Goal: Task Accomplishment & Management: Complete application form

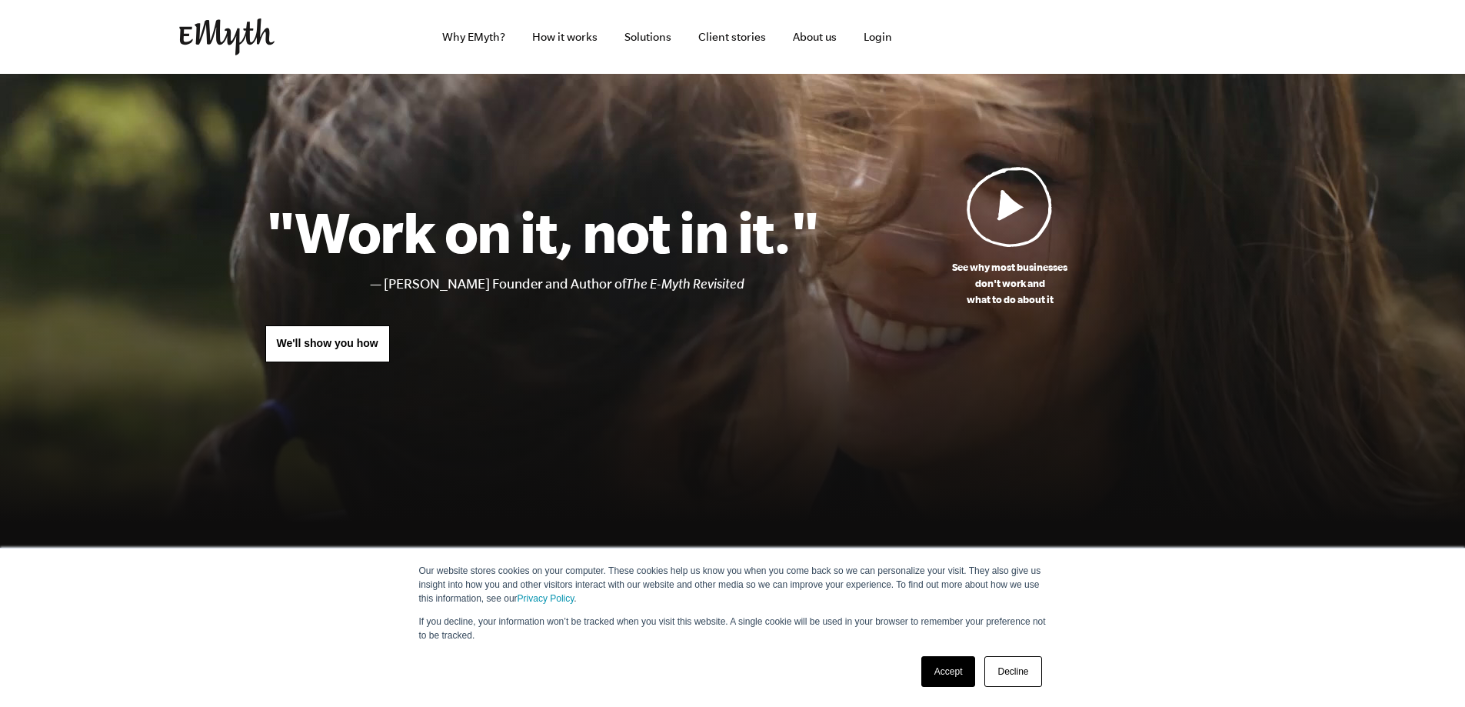
click at [942, 676] on link "Accept" at bounding box center [948, 671] width 55 height 31
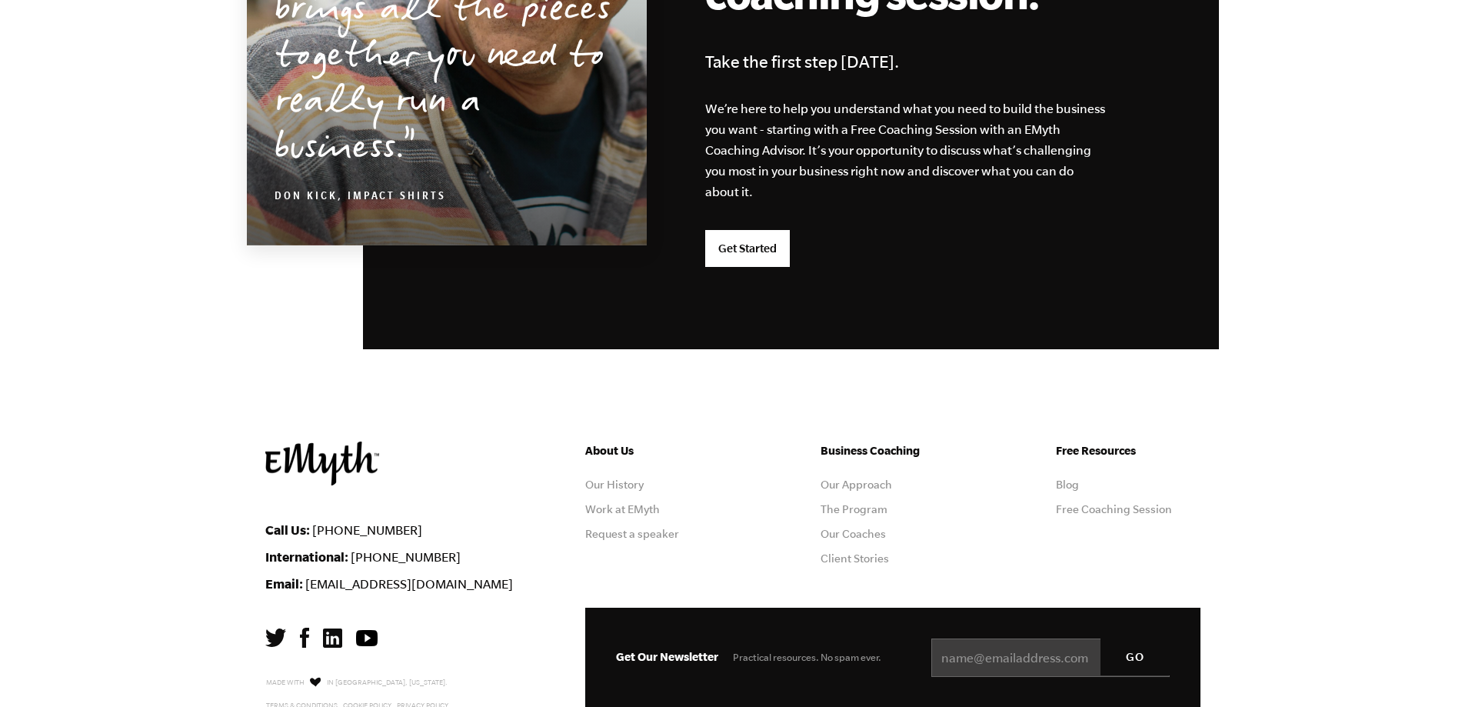
scroll to position [4033, 0]
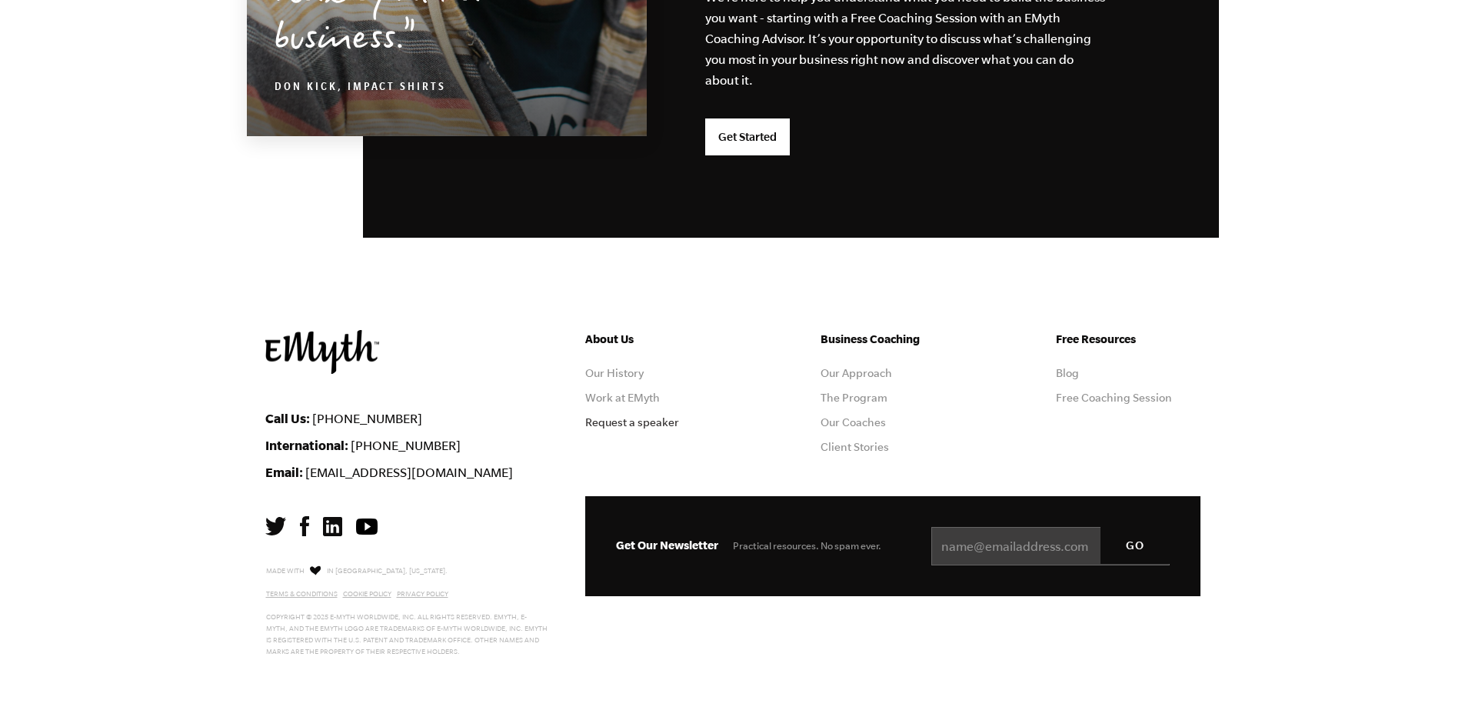
click at [629, 422] on link "Request a speaker" at bounding box center [632, 422] width 94 height 12
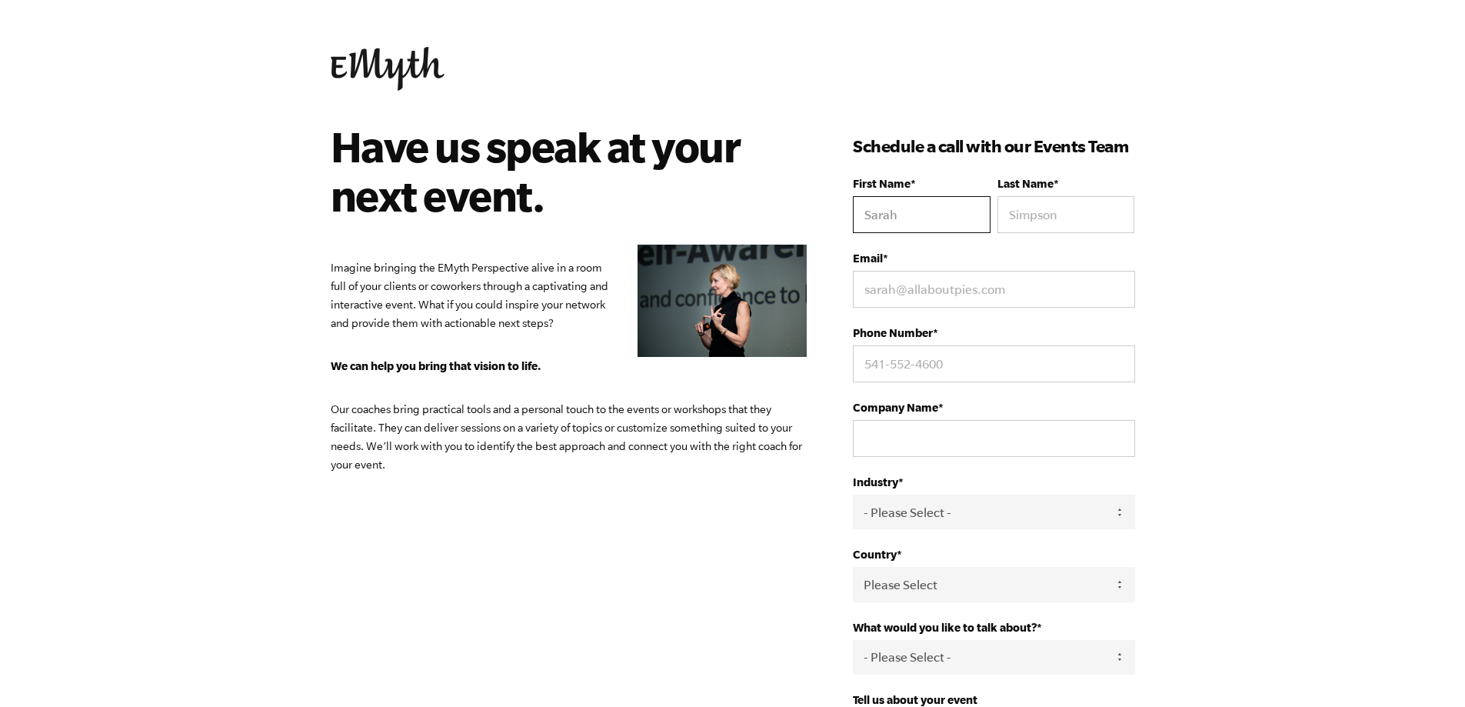
click at [863, 212] on input "First Name *" at bounding box center [921, 214] width 137 height 37
type input "[PERSON_NAME]"
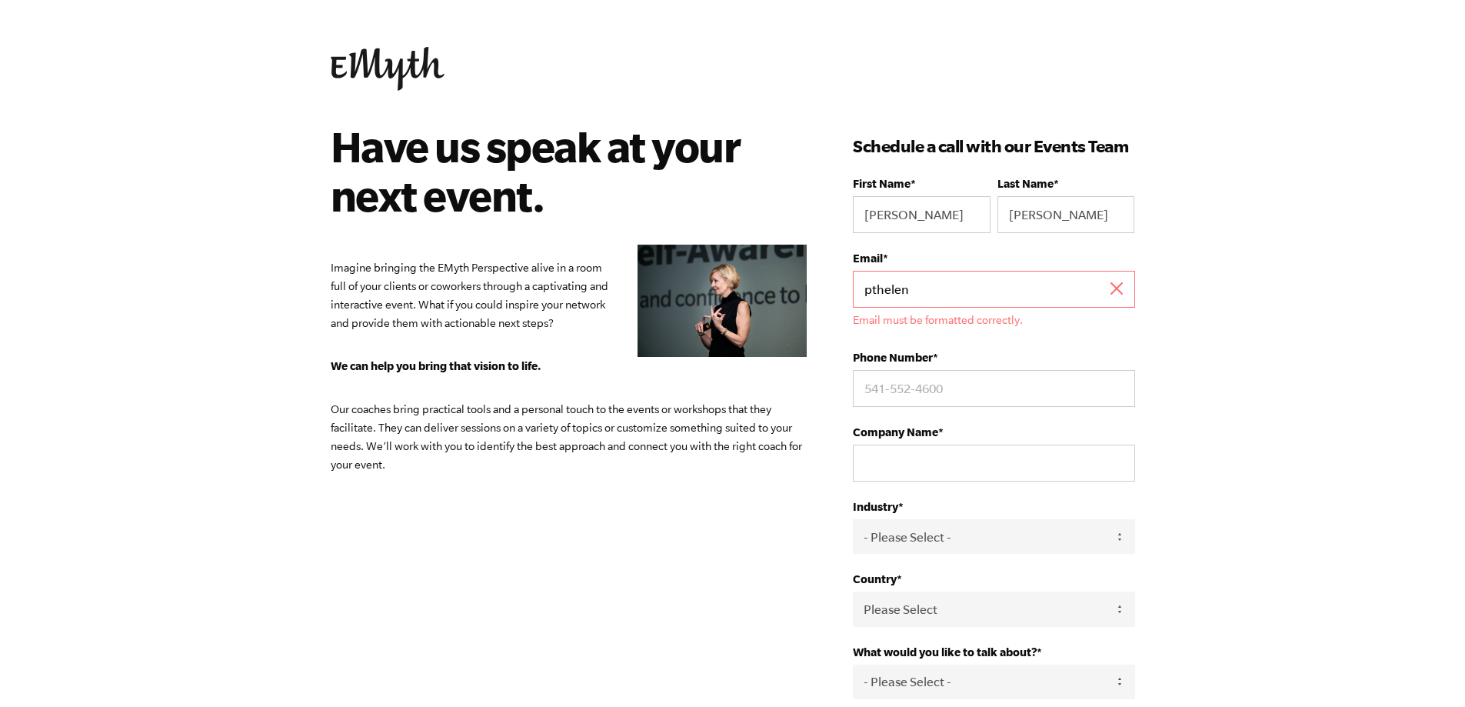
click at [927, 291] on input "pthelen" at bounding box center [993, 289] width 281 height 37
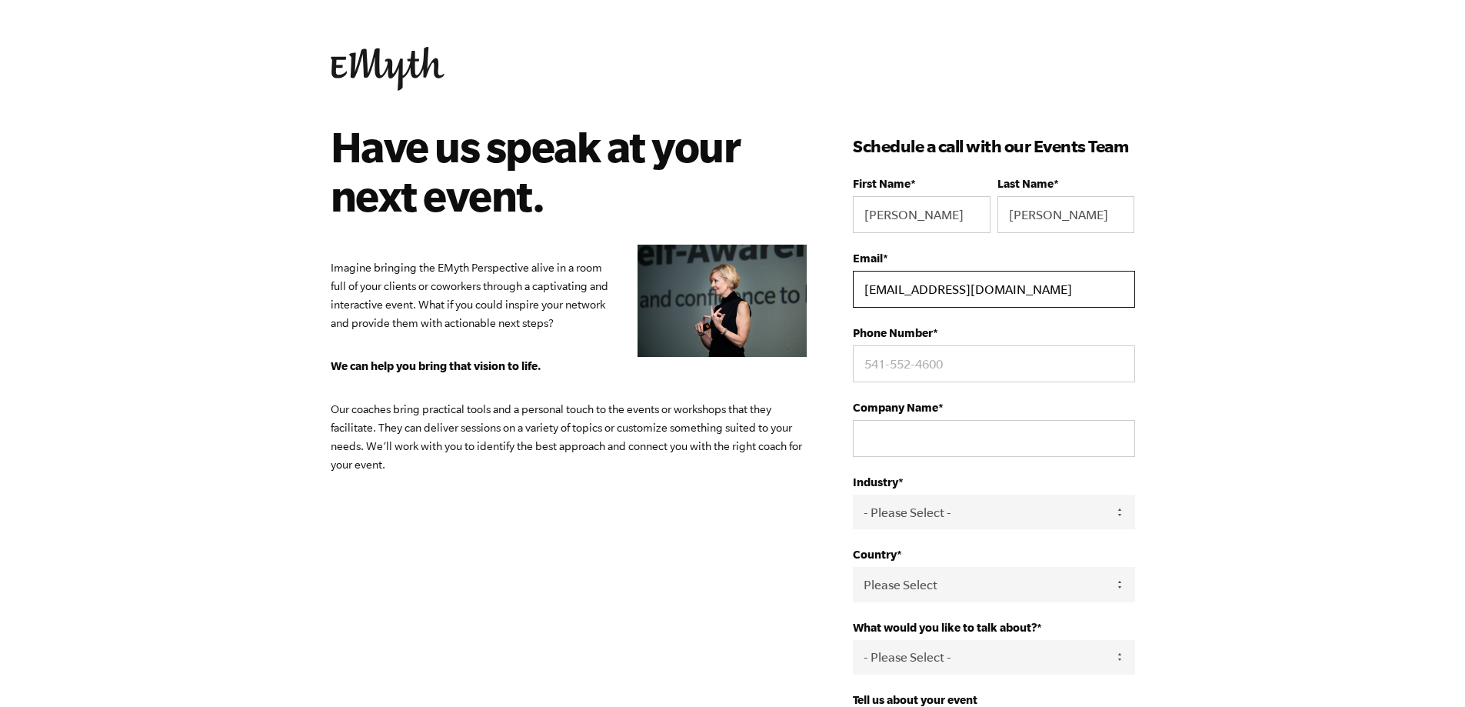
type input "[EMAIL_ADDRESS][DOMAIN_NAME]"
type input "7705276574"
type input "[PERSON_NAME] Financial - Certified Public Accountant"
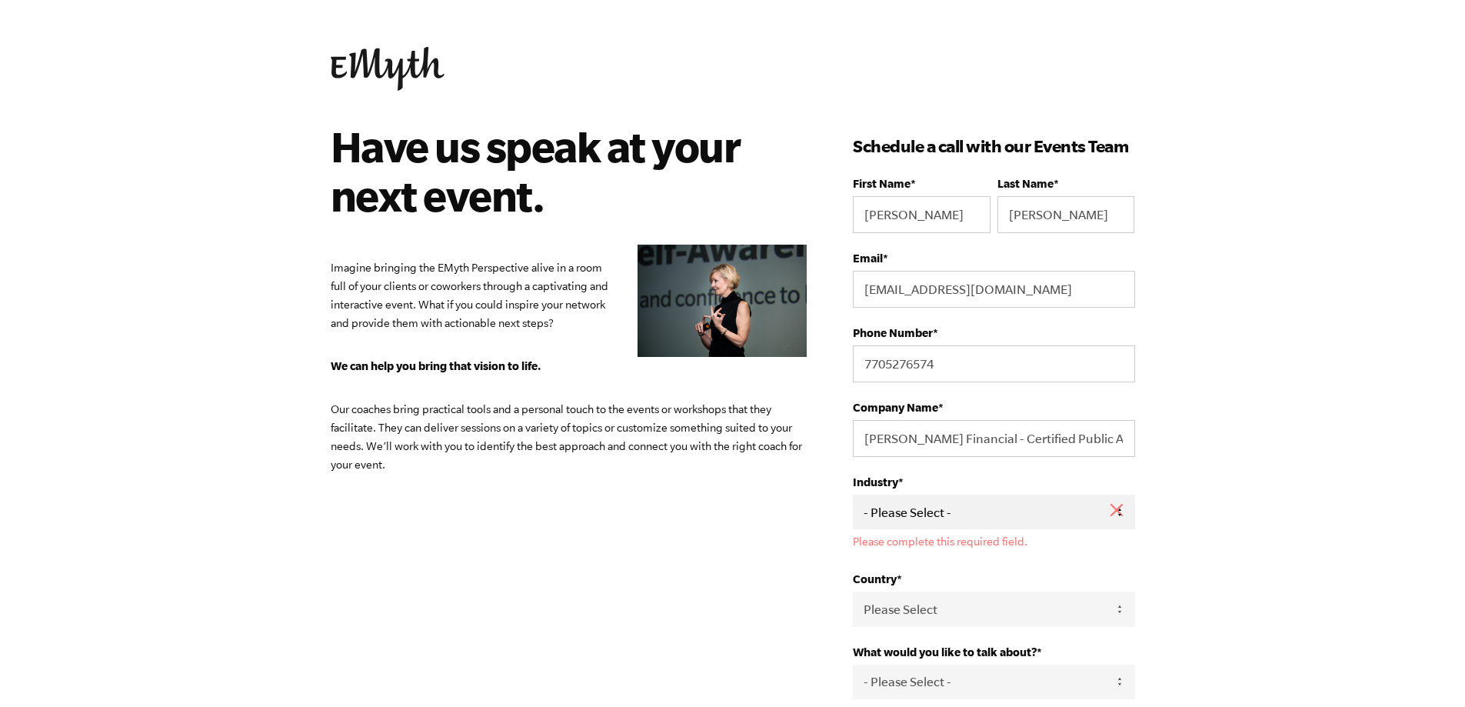
click at [925, 511] on select "- Please Select - Accounting Arts & Entertainment Airlines/Aviation Automotive …" at bounding box center [993, 511] width 281 height 35
select select "ACCOUNTING"
click at [853, 494] on select "- Please Select - Accounting Arts & Entertainment Airlines/Aviation Automotive …" at bounding box center [993, 511] width 281 height 35
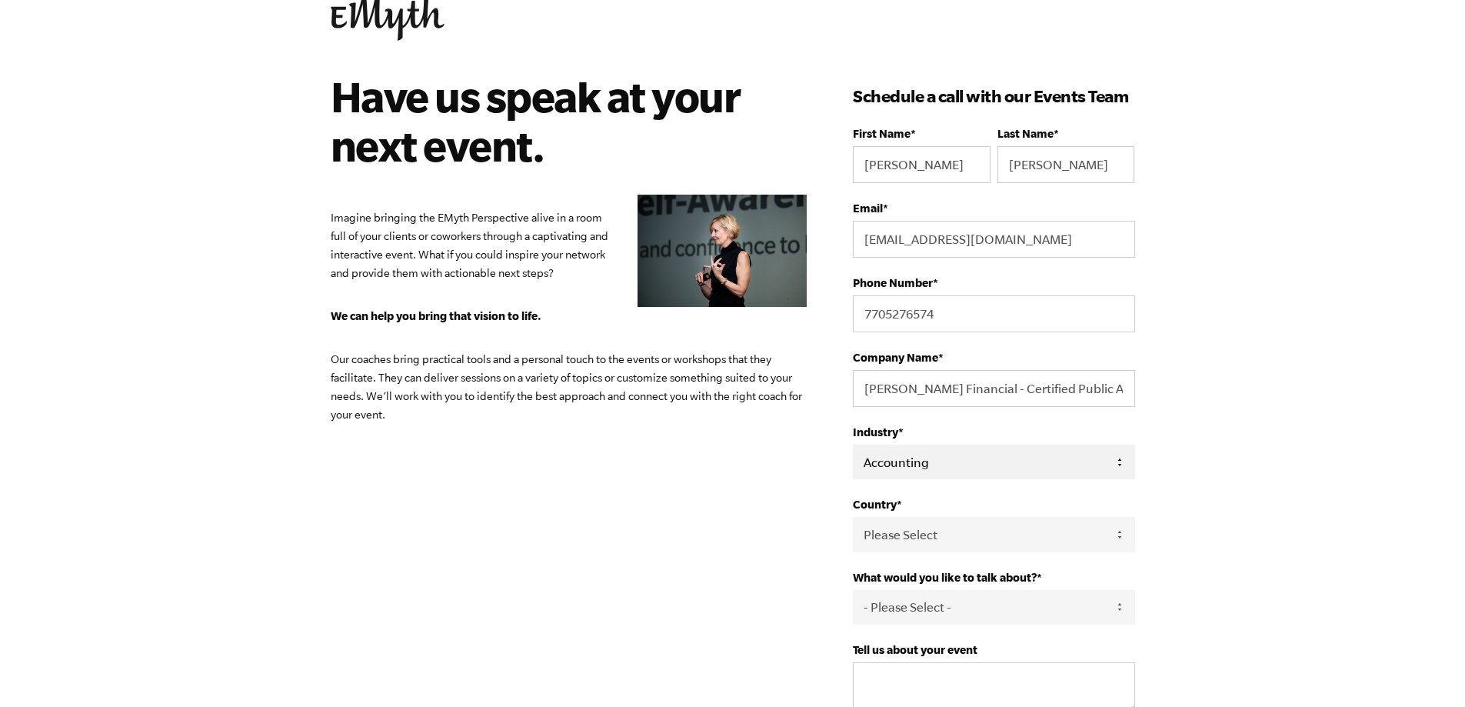
scroll to position [77, 0]
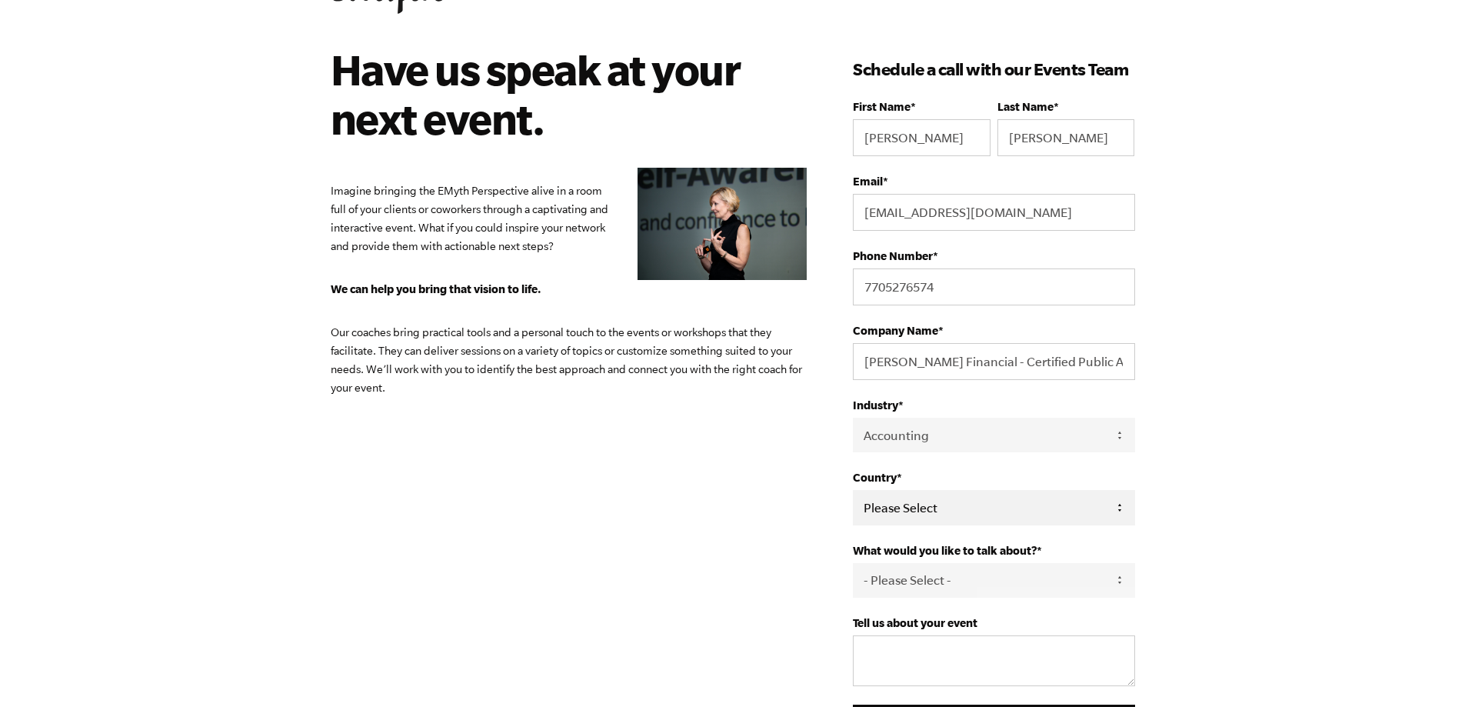
click at [907, 514] on select "Please Select [GEOGRAPHIC_DATA] [GEOGRAPHIC_DATA] [GEOGRAPHIC_DATA] [GEOGRAPHIC…" at bounding box center [993, 507] width 281 height 35
select select "[GEOGRAPHIC_DATA]"
click at [853, 490] on select "Please Select [GEOGRAPHIC_DATA] [GEOGRAPHIC_DATA] [GEOGRAPHIC_DATA] [GEOGRAPHIC…" at bounding box center [993, 507] width 281 height 35
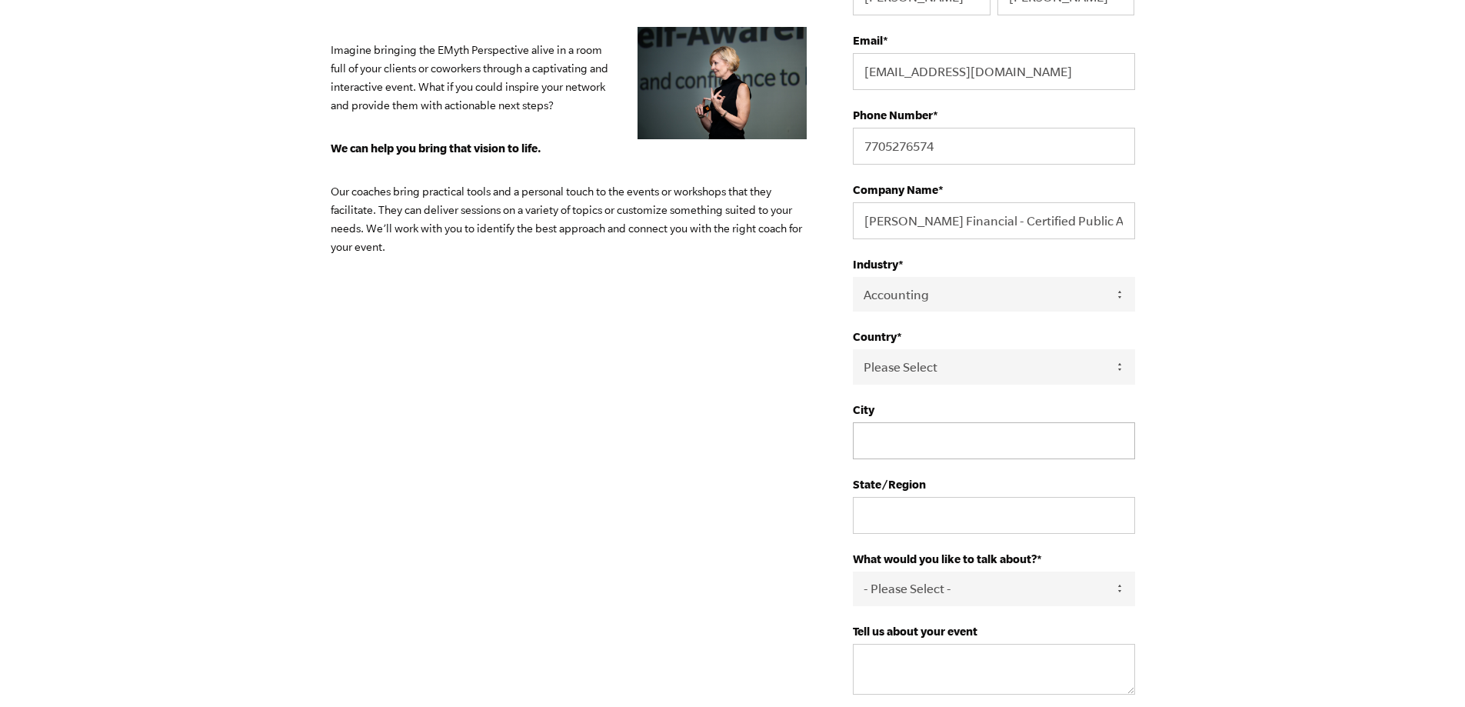
scroll to position [231, 0]
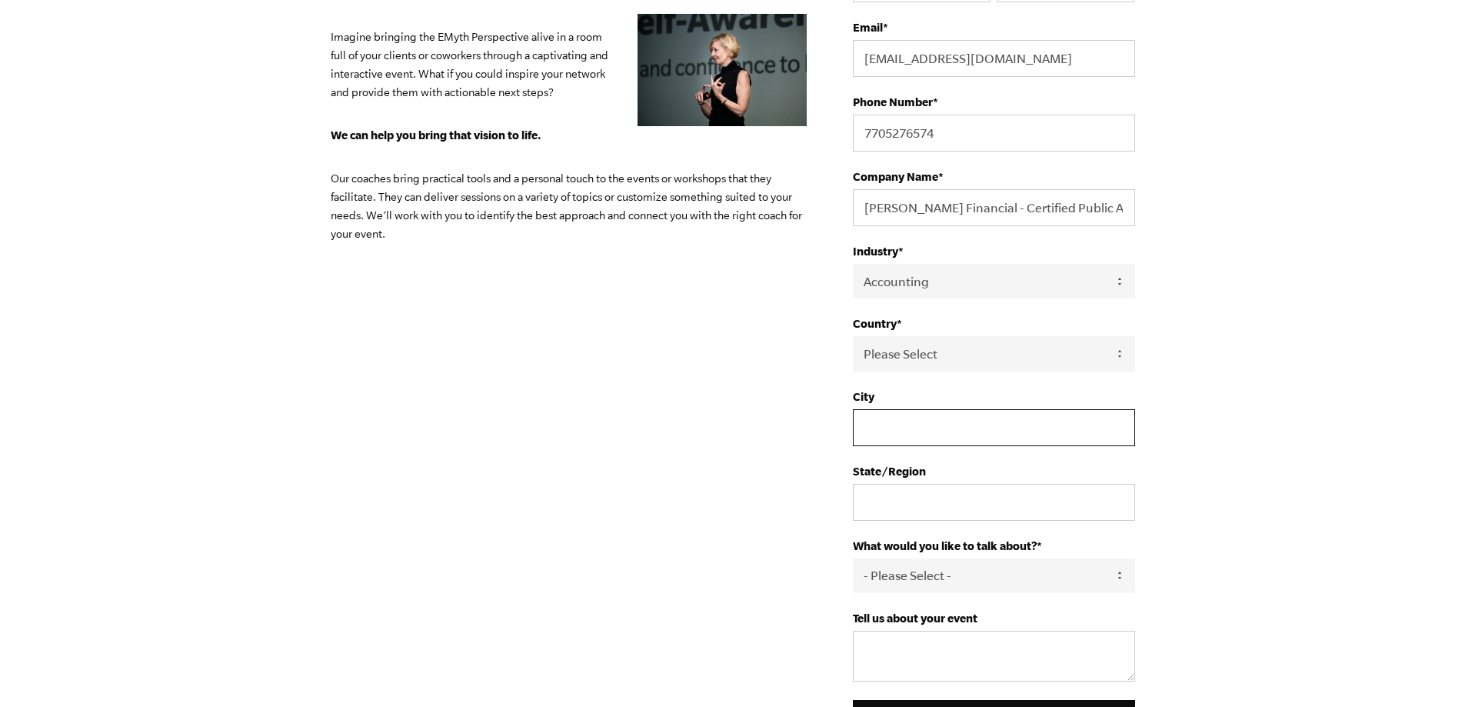
click at [887, 420] on input "City" at bounding box center [993, 427] width 281 height 37
type input "ALPHARETTA"
type input "GA"
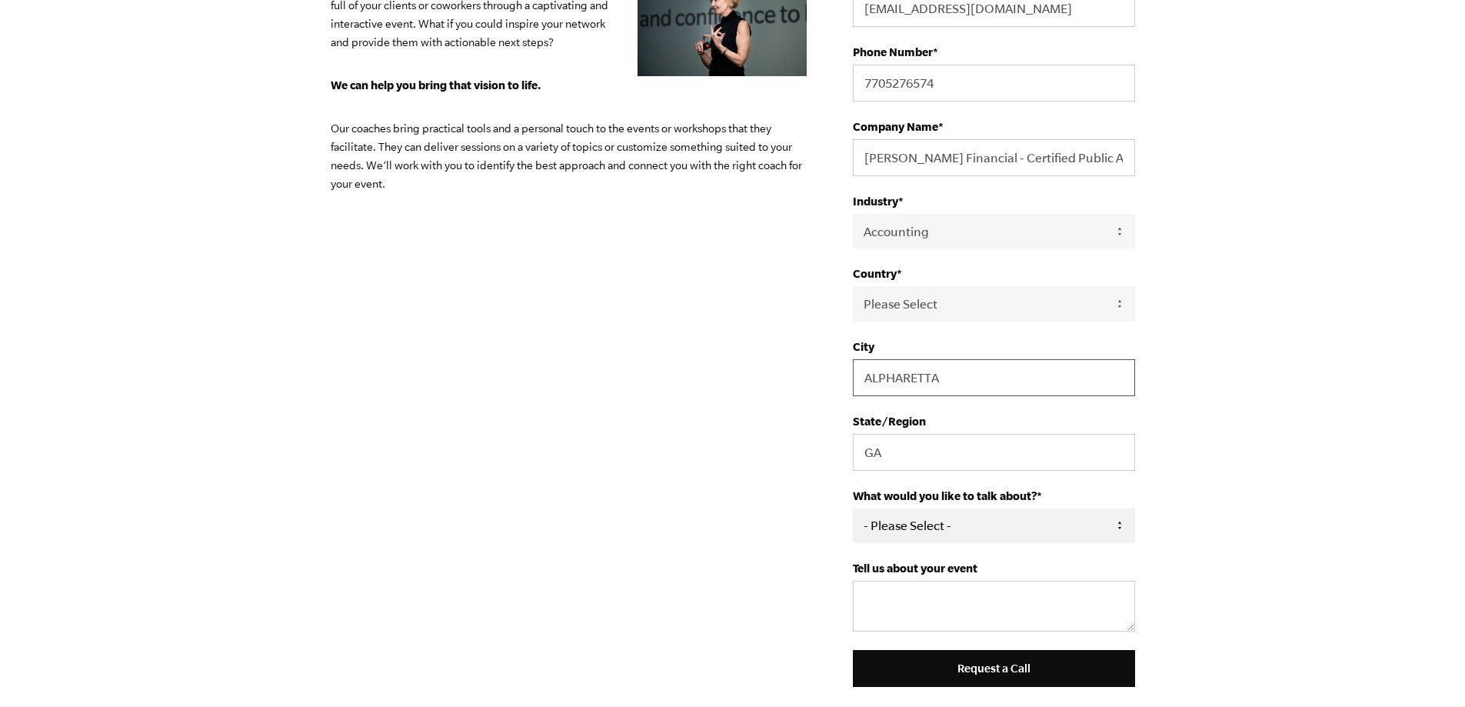
scroll to position [308, 0]
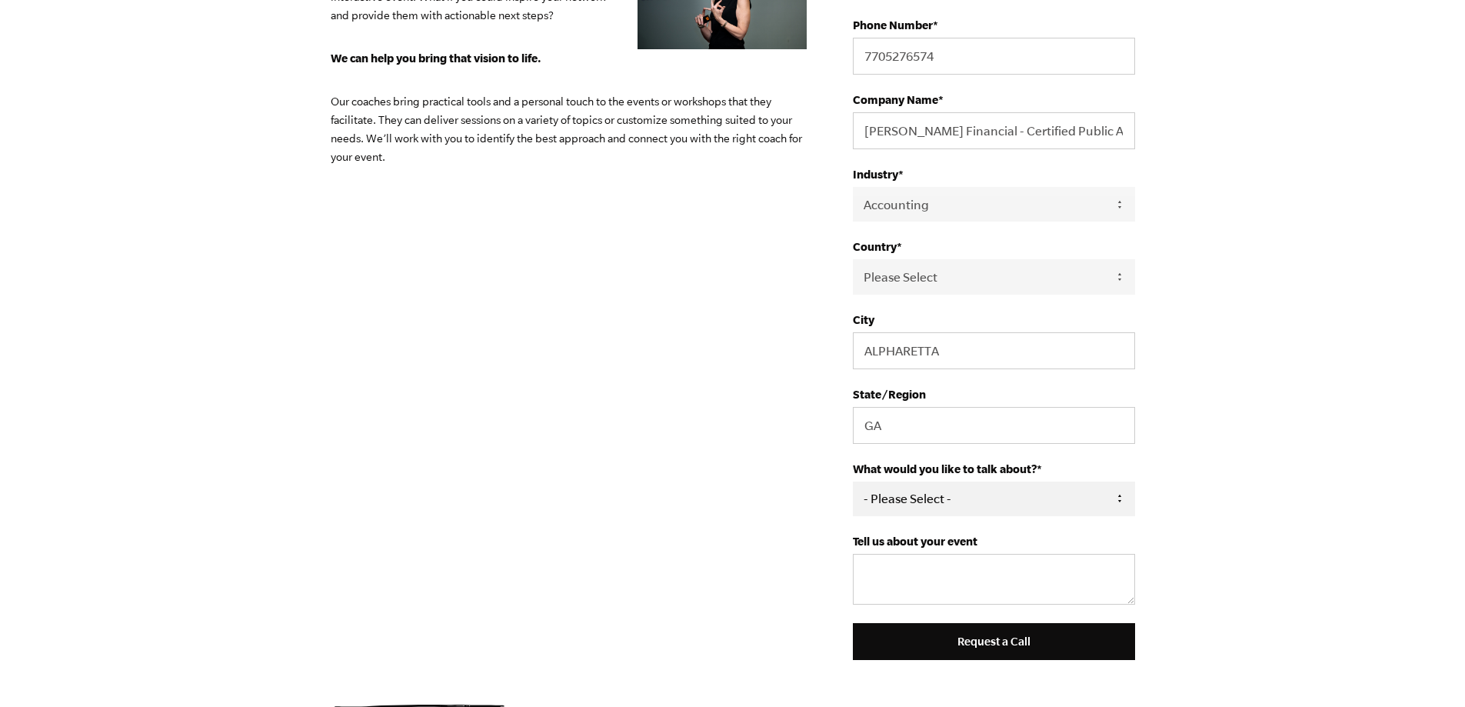
click at [899, 497] on select "- Please Select - Hosting a pre-defined EMyth Workshop Collaborating on a custo…" at bounding box center [993, 498] width 281 height 35
select select "Just more information about EMyth events in general"
click at [853, 481] on select "- Please Select - Hosting a pre-defined EMyth Workshop Collaborating on a custo…" at bounding box center [993, 498] width 281 height 35
click at [854, 562] on textarea "Tell us about your event" at bounding box center [993, 579] width 281 height 51
click at [940, 586] on textarea "Tell us about your event" at bounding box center [993, 579] width 281 height 51
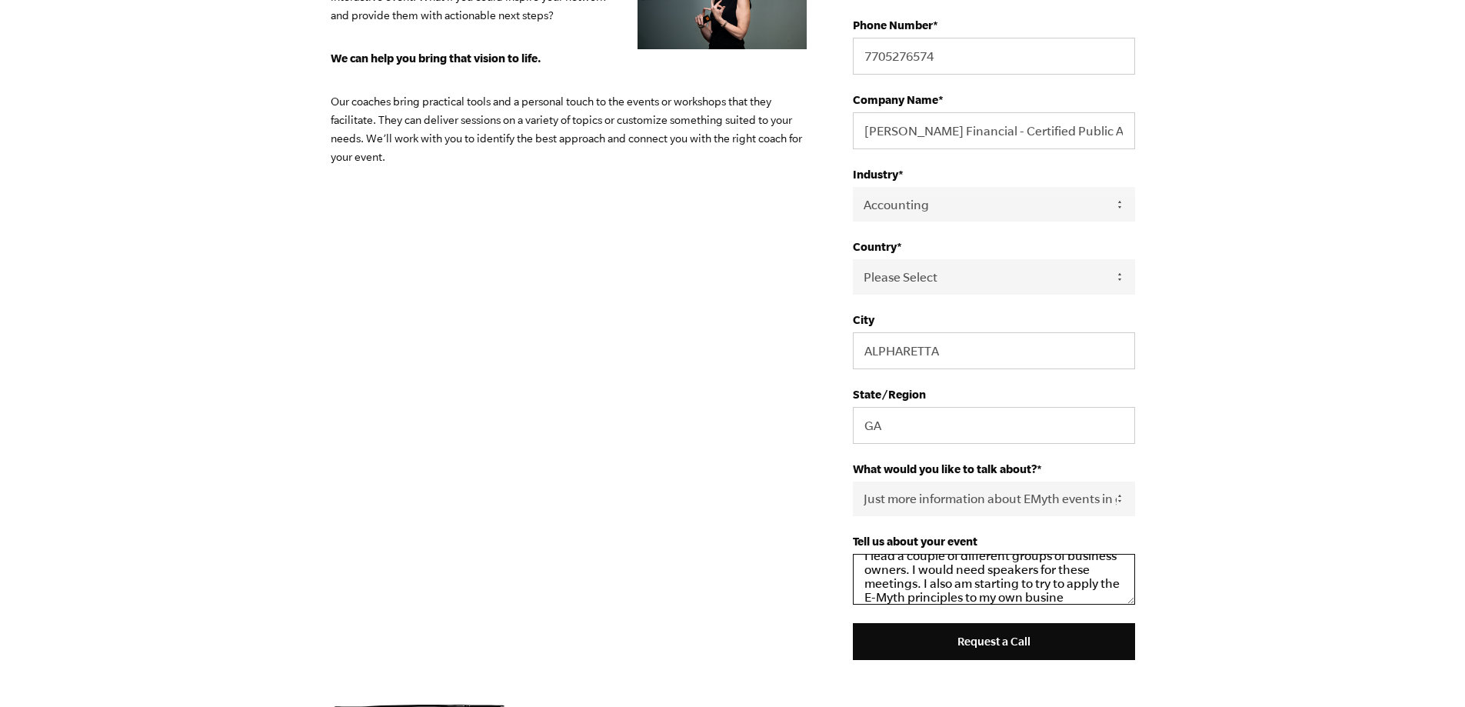
scroll to position [31, 0]
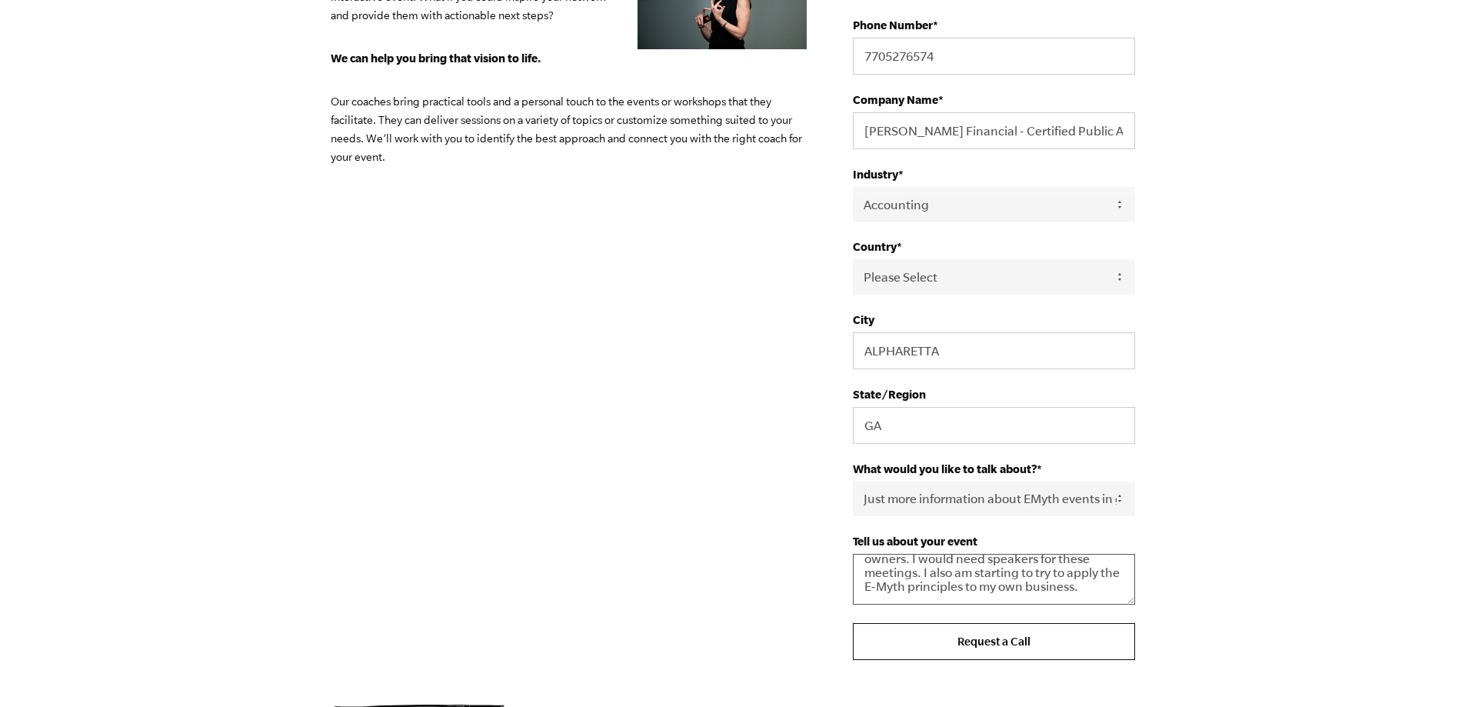
type textarea "I lead a couple of different groups of business owners. I would need speakers f…"
click at [1027, 644] on input "Request a Call" at bounding box center [993, 641] width 281 height 37
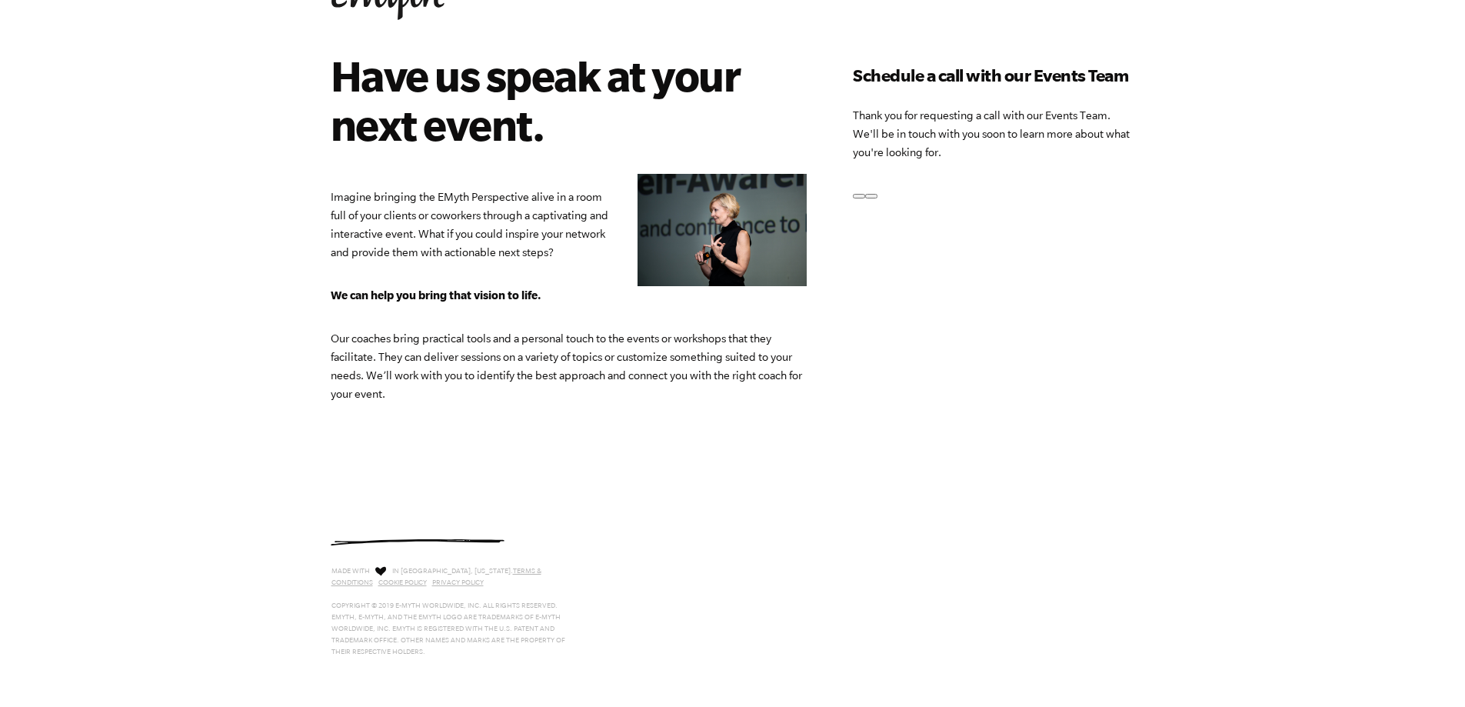
scroll to position [0, 0]
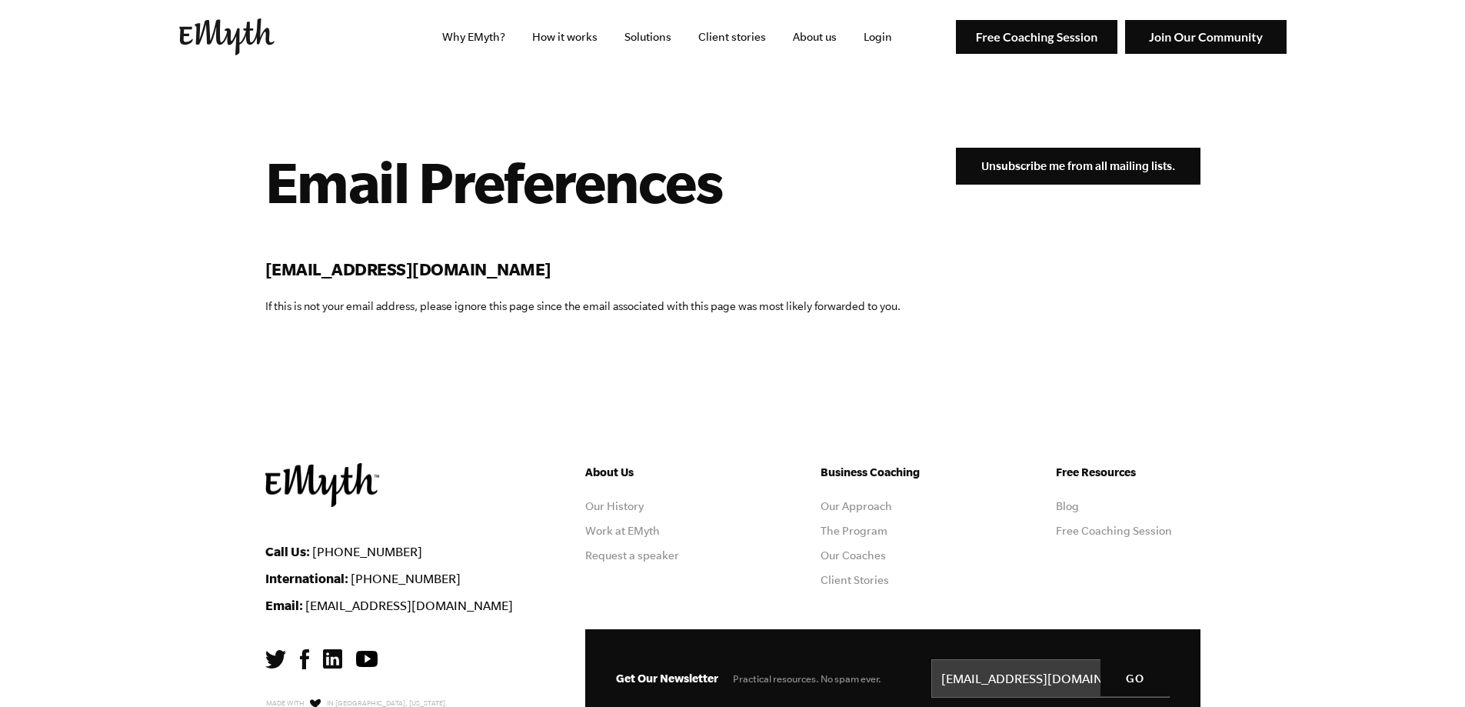
drag, startPoint x: 980, startPoint y: 166, endPoint x: 920, endPoint y: 228, distance: 86.5
click at [980, 166] on input "Unsubscribe me from all mailing lists." at bounding box center [1078, 166] width 245 height 37
